Goal: Task Accomplishment & Management: Use online tool/utility

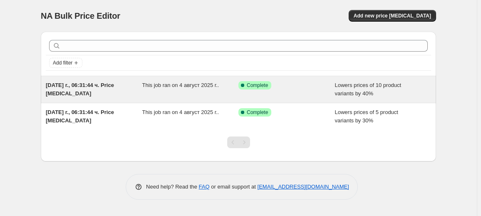
click at [188, 85] on span "This job ran on 4 август 2025 г.." at bounding box center [180, 85] width 77 height 6
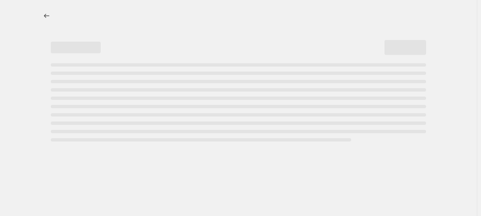
select select "percentage"
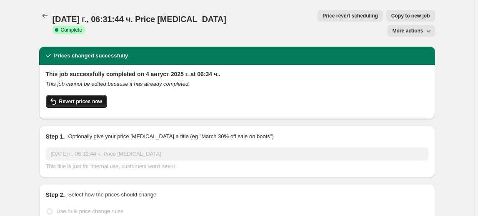
click at [87, 98] on span "Revert prices now" at bounding box center [80, 101] width 43 height 7
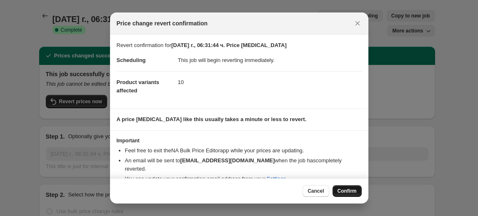
click at [341, 191] on span "Confirm" at bounding box center [346, 191] width 19 height 7
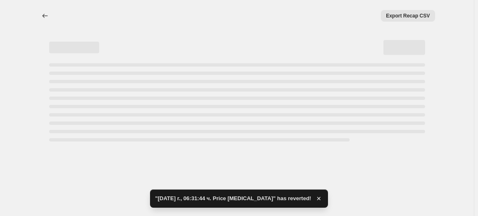
select select "percentage"
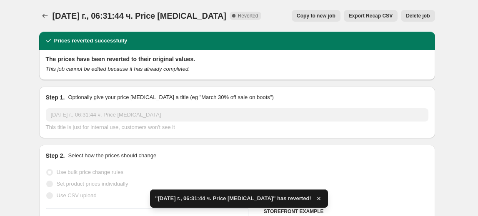
click at [432, 16] on button "Delete job" at bounding box center [418, 16] width 34 height 12
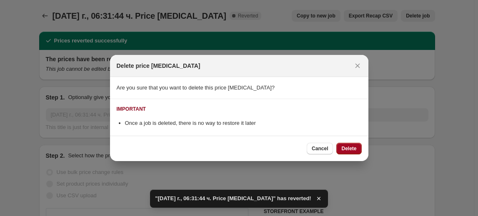
click at [359, 150] on button "Delete" at bounding box center [348, 149] width 25 height 12
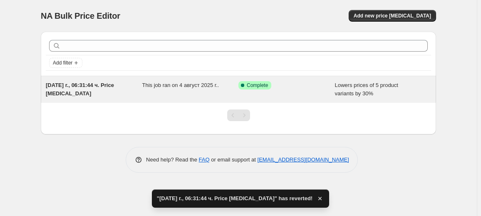
click at [164, 92] on div "This job ran on 4 август 2025 г.." at bounding box center [190, 89] width 97 height 17
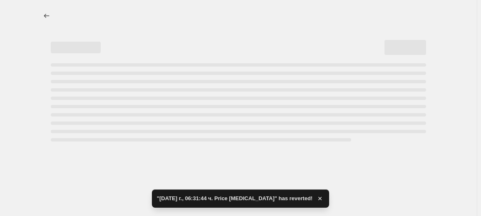
select select "percentage"
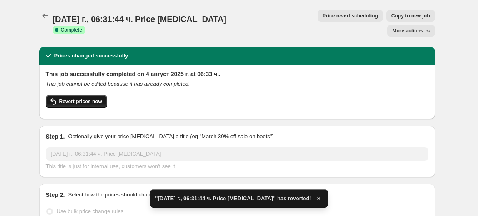
click at [95, 98] on span "Revert prices now" at bounding box center [80, 101] width 43 height 7
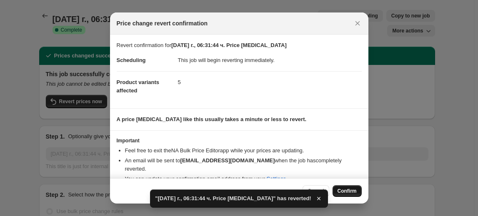
click at [340, 191] on span "Confirm" at bounding box center [346, 191] width 19 height 7
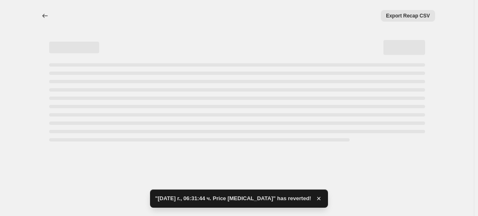
select select "percentage"
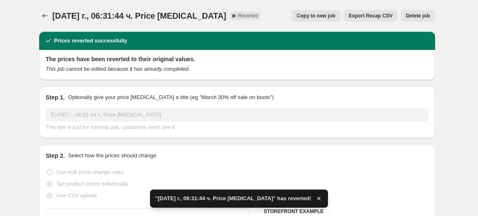
click at [420, 17] on span "Delete job" at bounding box center [418, 15] width 24 height 7
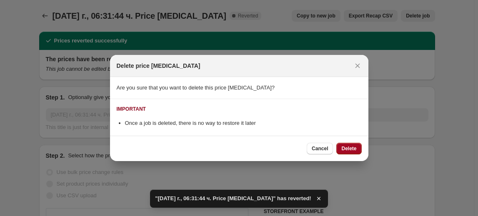
click at [350, 147] on span "Delete" at bounding box center [348, 148] width 15 height 7
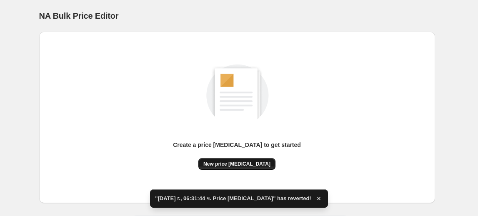
click at [262, 160] on button "New price [MEDICAL_DATA]" at bounding box center [236, 164] width 77 height 12
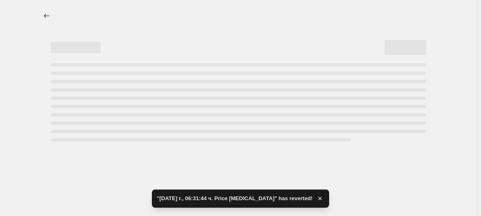
select select "percentage"
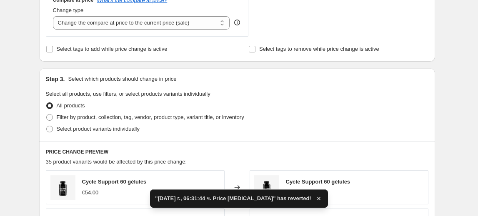
scroll to position [341, 0]
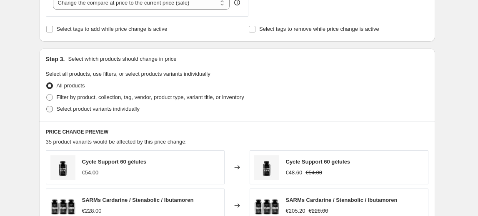
click at [99, 110] on span "Select product variants individually" at bounding box center [98, 109] width 83 height 6
click at [47, 106] on input "Select product variants individually" at bounding box center [46, 106] width 0 height 0
radio input "true"
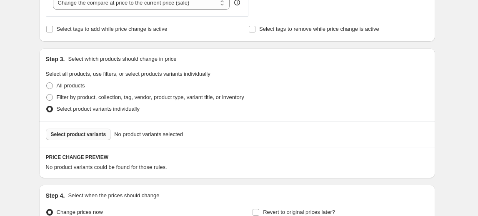
click at [91, 137] on span "Select product variants" at bounding box center [78, 134] width 55 height 7
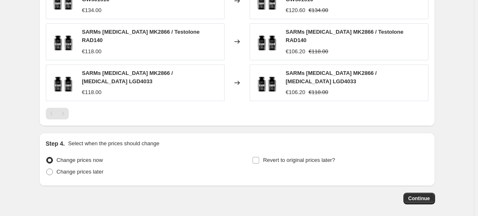
scroll to position [640, 0]
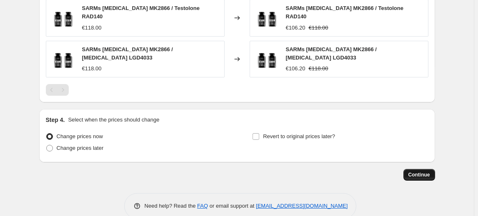
click at [423, 172] on span "Continue" at bounding box center [419, 175] width 22 height 7
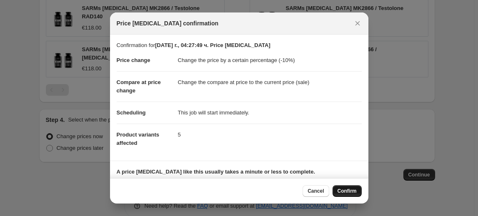
click at [347, 189] on span "Confirm" at bounding box center [346, 191] width 19 height 7
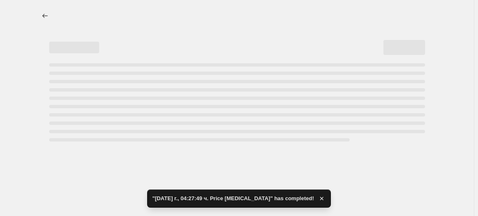
select select "percentage"
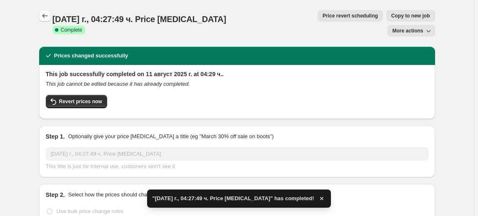
click at [47, 17] on icon "Price change jobs" at bounding box center [45, 16] width 8 height 8
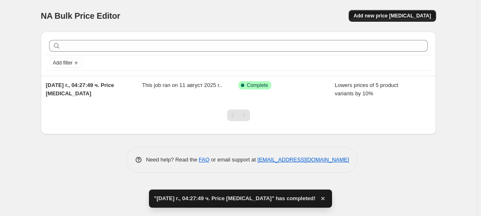
click at [413, 16] on span "Add new price [MEDICAL_DATA]" at bounding box center [392, 15] width 77 height 7
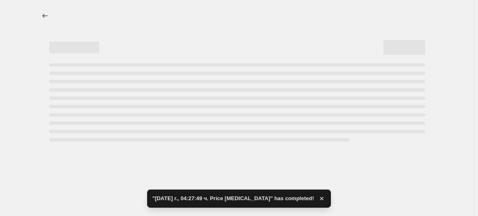
select select "percentage"
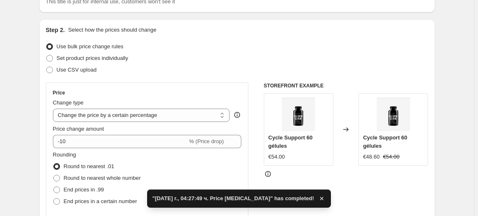
scroll to position [75, 0]
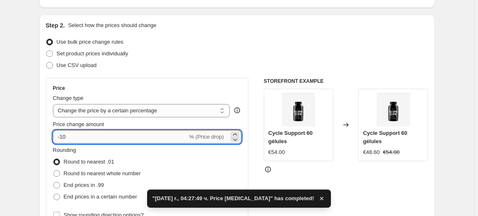
click at [68, 141] on input "-10" at bounding box center [120, 136] width 135 height 13
click at [62, 137] on input "-10" at bounding box center [120, 136] width 135 height 13
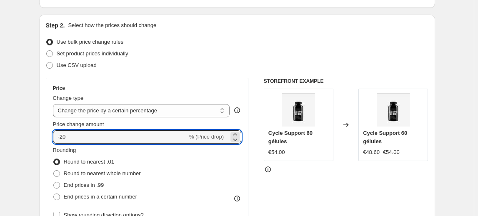
type input "-20"
click at [141, 152] on fieldset "Rounding Round to nearest .01 Round to nearest whole number End prices in .99 E…" at bounding box center [97, 174] width 88 height 57
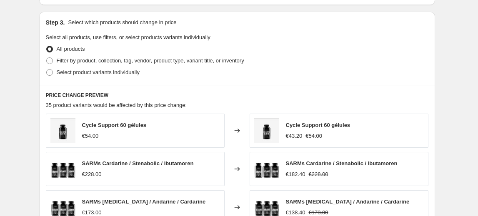
scroll to position [379, 0]
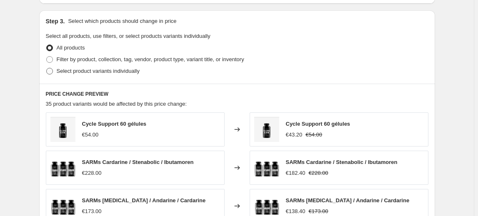
click at [112, 75] on label "Select product variants individually" at bounding box center [93, 71] width 94 height 12
click at [47, 68] on input "Select product variants individually" at bounding box center [46, 68] width 0 height 0
radio input "true"
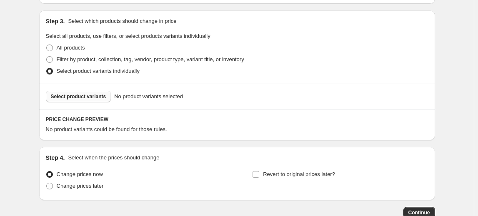
click at [69, 97] on span "Select product variants" at bounding box center [78, 96] width 55 height 7
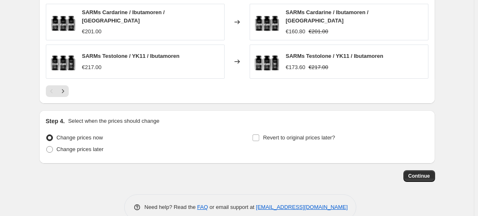
scroll to position [640, 0]
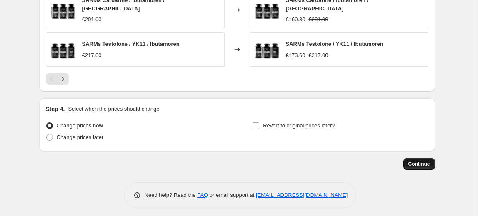
click at [426, 161] on span "Continue" at bounding box center [419, 164] width 22 height 7
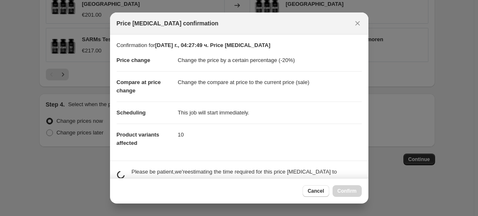
scroll to position [0, 0]
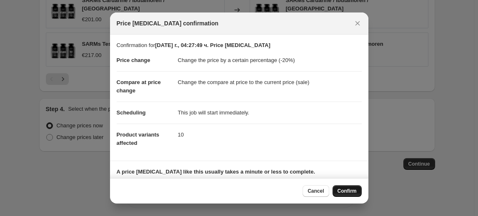
click at [354, 194] on span "Confirm" at bounding box center [346, 191] width 19 height 7
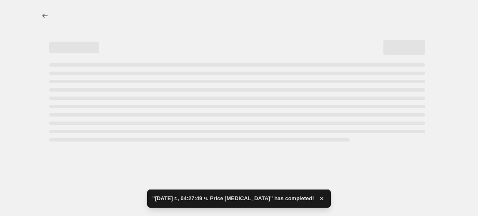
select select "percentage"
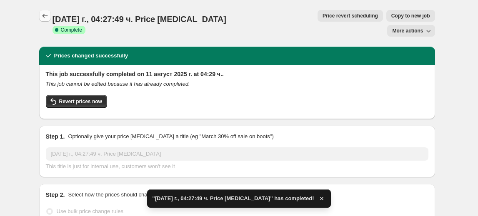
click at [47, 20] on icon "Price change jobs" at bounding box center [45, 16] width 8 height 8
